Goal: Task Accomplishment & Management: Complete application form

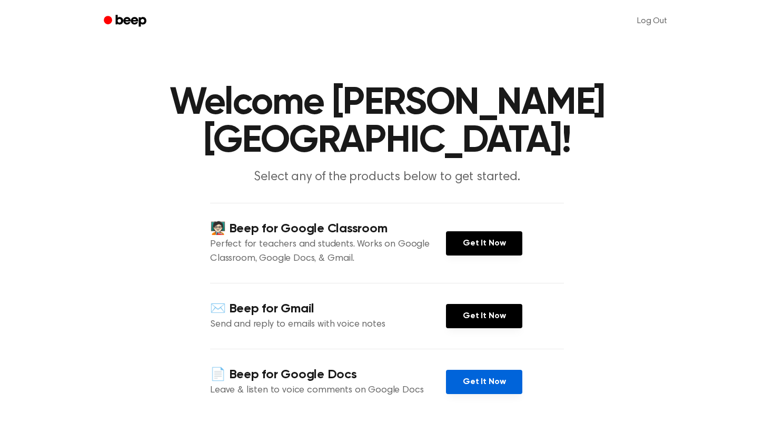
click at [479, 370] on link "Get It Now" at bounding box center [484, 382] width 76 height 24
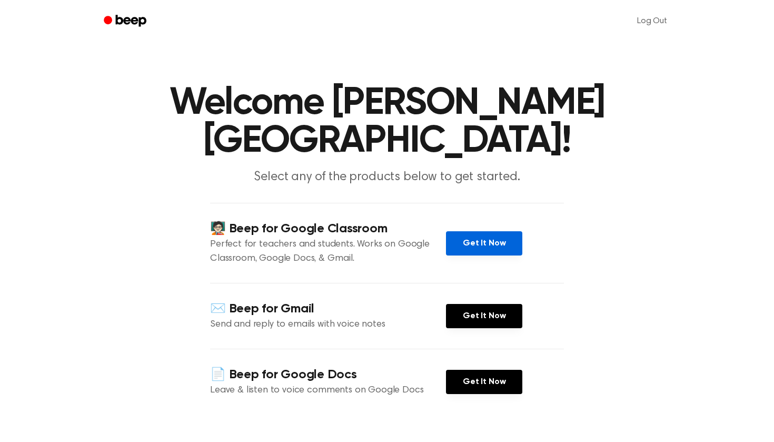
click at [478, 231] on link "Get It Now" at bounding box center [484, 243] width 76 height 24
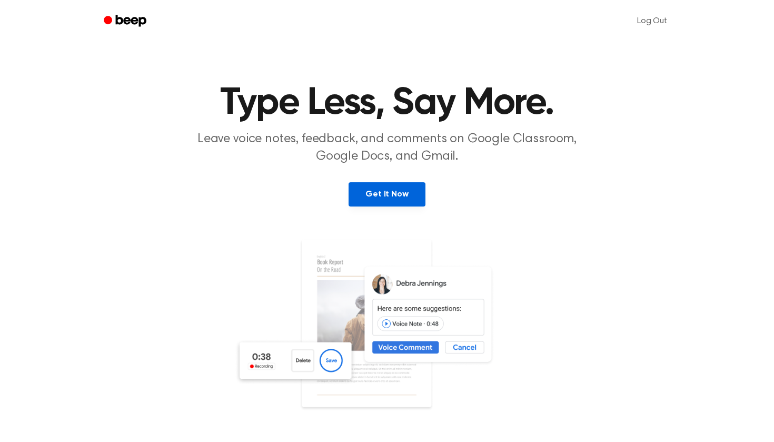
click at [381, 194] on link "Get It Now" at bounding box center [387, 194] width 76 height 24
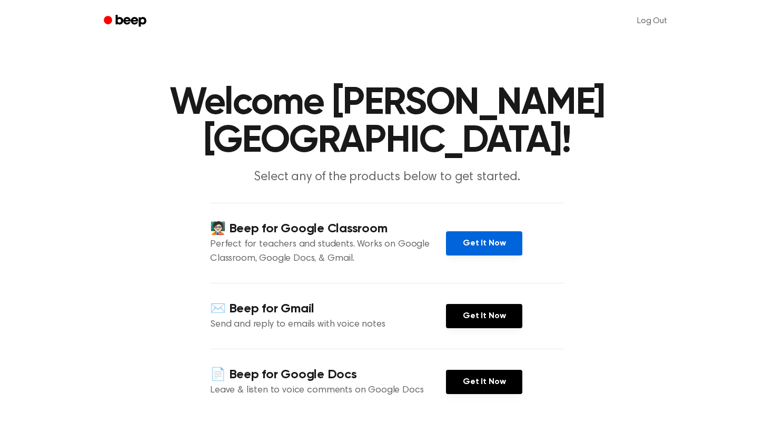
click at [476, 231] on link "Get It Now" at bounding box center [484, 243] width 76 height 24
